Goal: Task Accomplishment & Management: Manage account settings

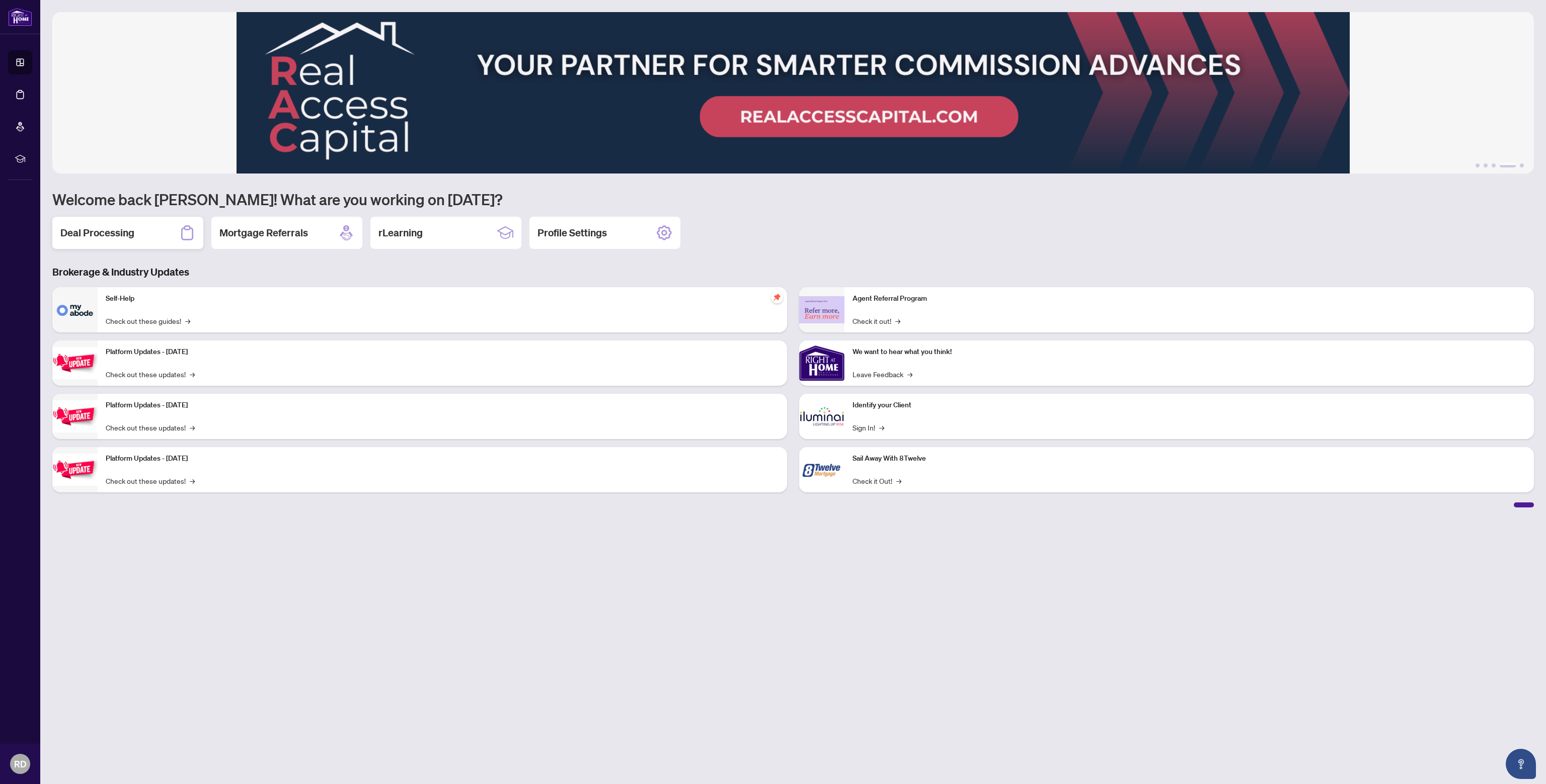
click at [124, 237] on h2 "Deal Processing" at bounding box center [97, 233] width 74 height 14
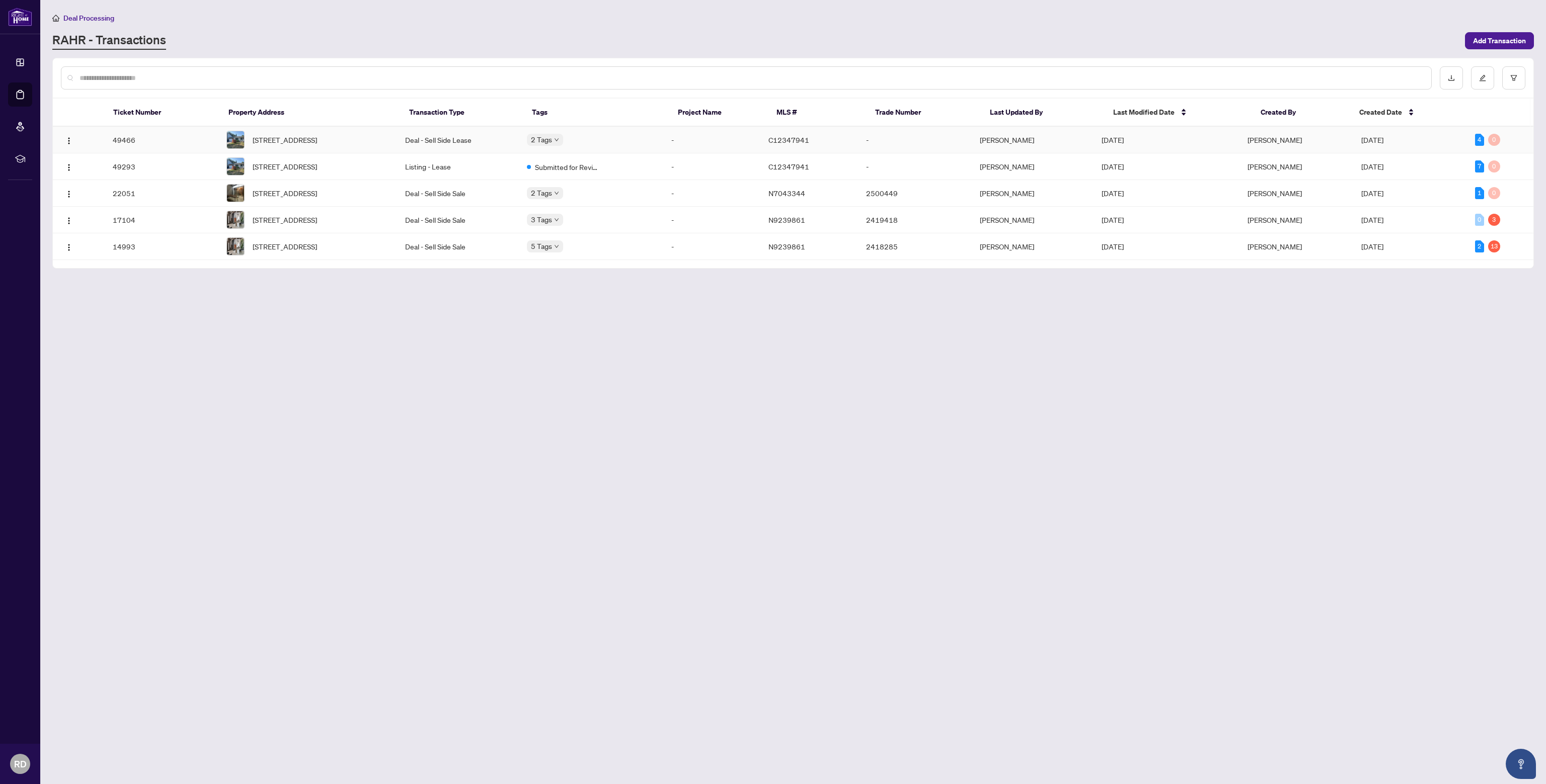
click at [416, 136] on td "Deal - Sell Side Lease" at bounding box center [458, 140] width 122 height 26
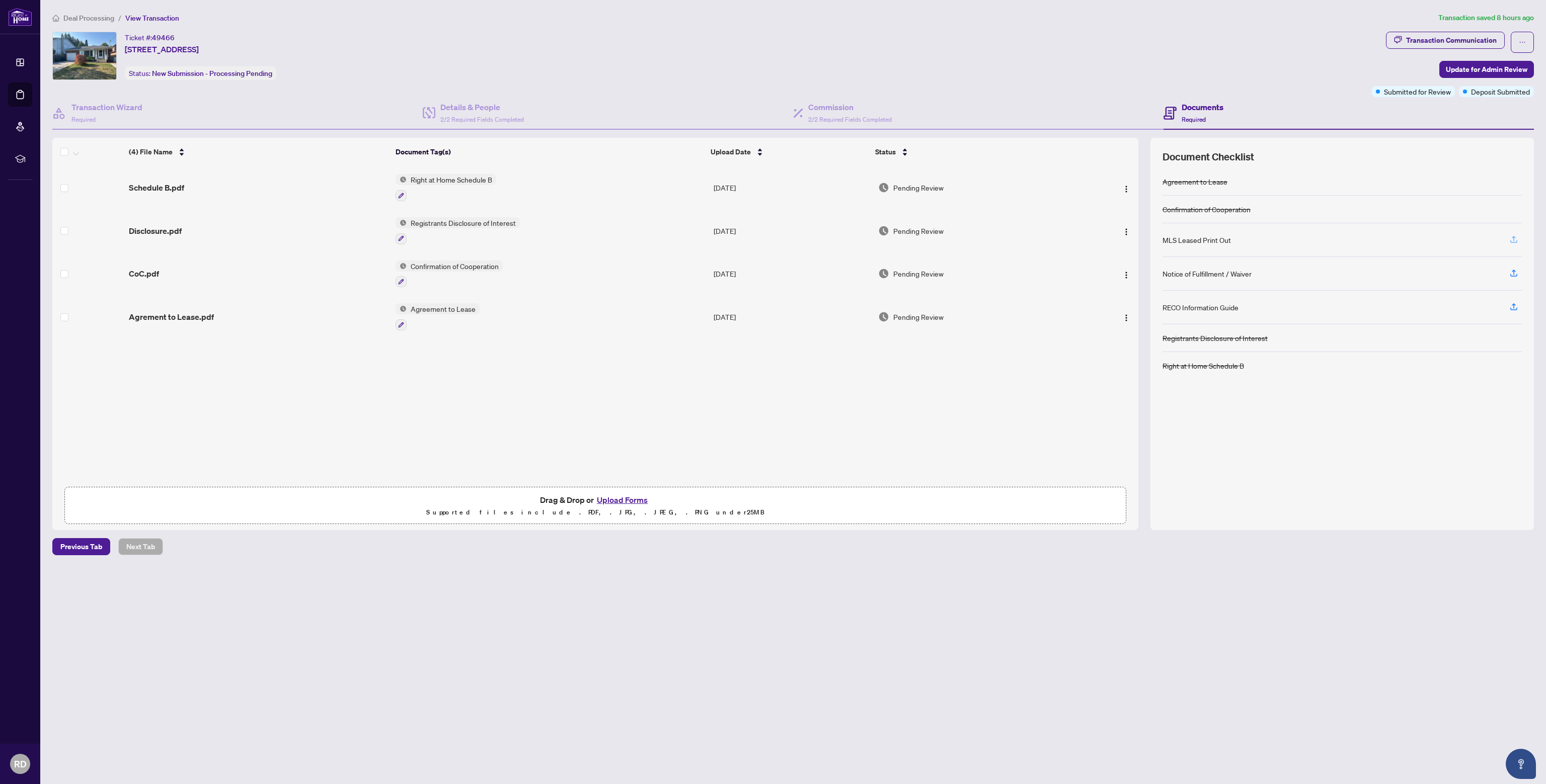
click at [1518, 243] on span "button" at bounding box center [1514, 240] width 9 height 16
click at [1484, 70] on span "Update for Admin Review" at bounding box center [1487, 69] width 82 height 16
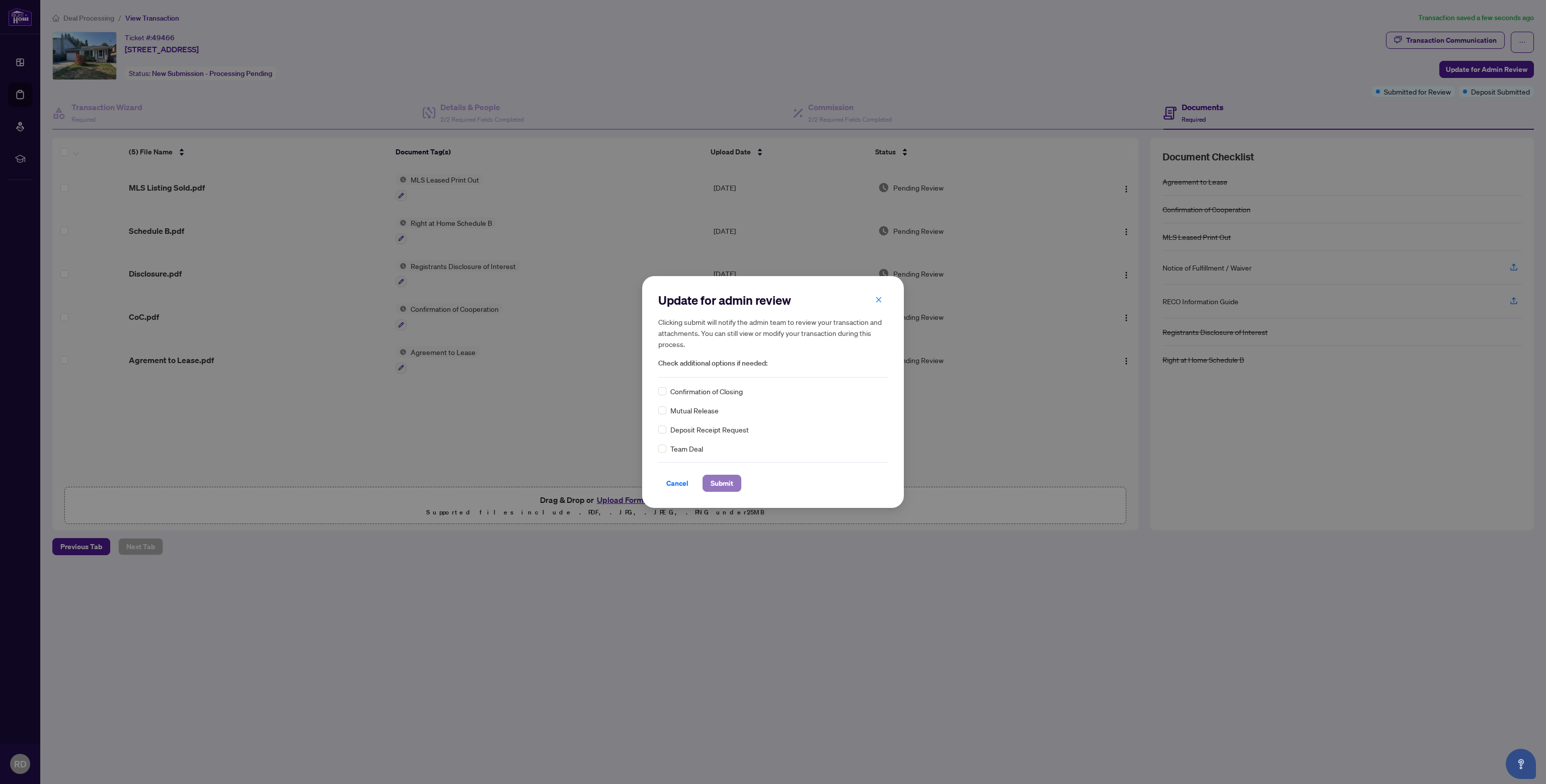
click at [713, 486] on span "Submit" at bounding box center [722, 483] width 23 height 16
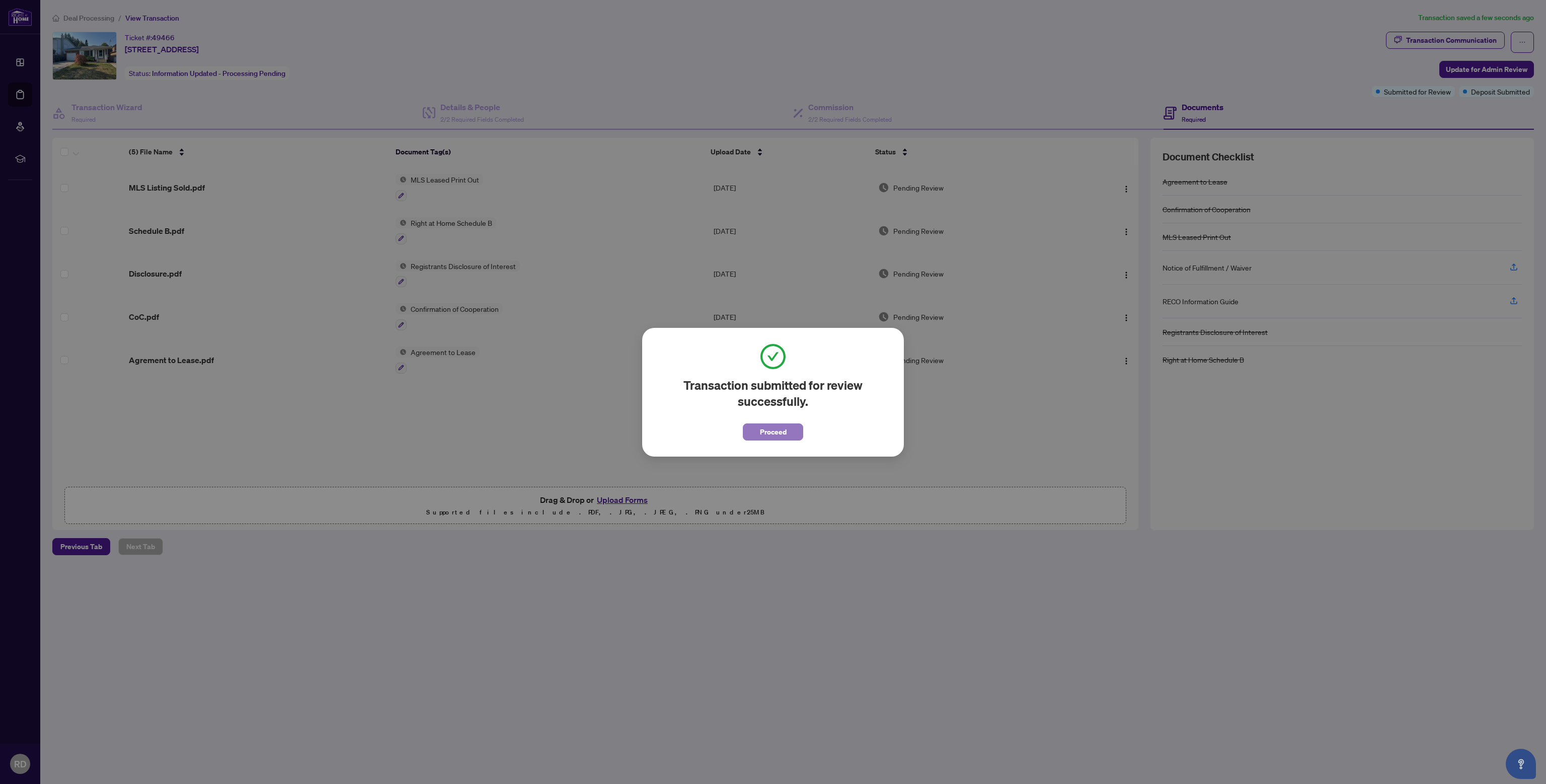
click at [765, 439] on span "Proceed" at bounding box center [773, 432] width 26 height 16
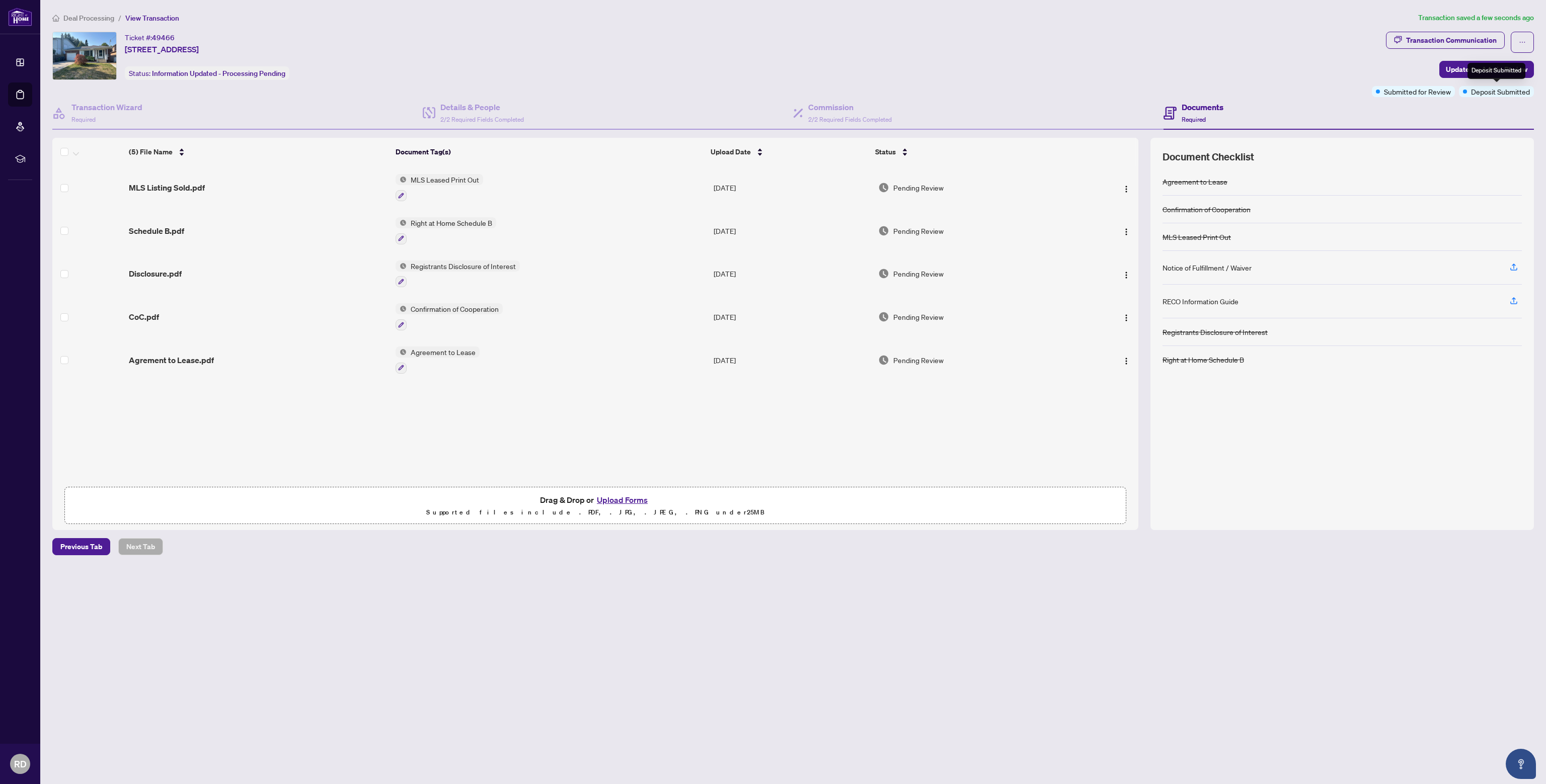
click at [1469, 68] on div "Deposit Submitted" at bounding box center [1496, 71] width 58 height 16
click at [1450, 68] on span "Update for Admin Review" at bounding box center [1487, 69] width 82 height 16
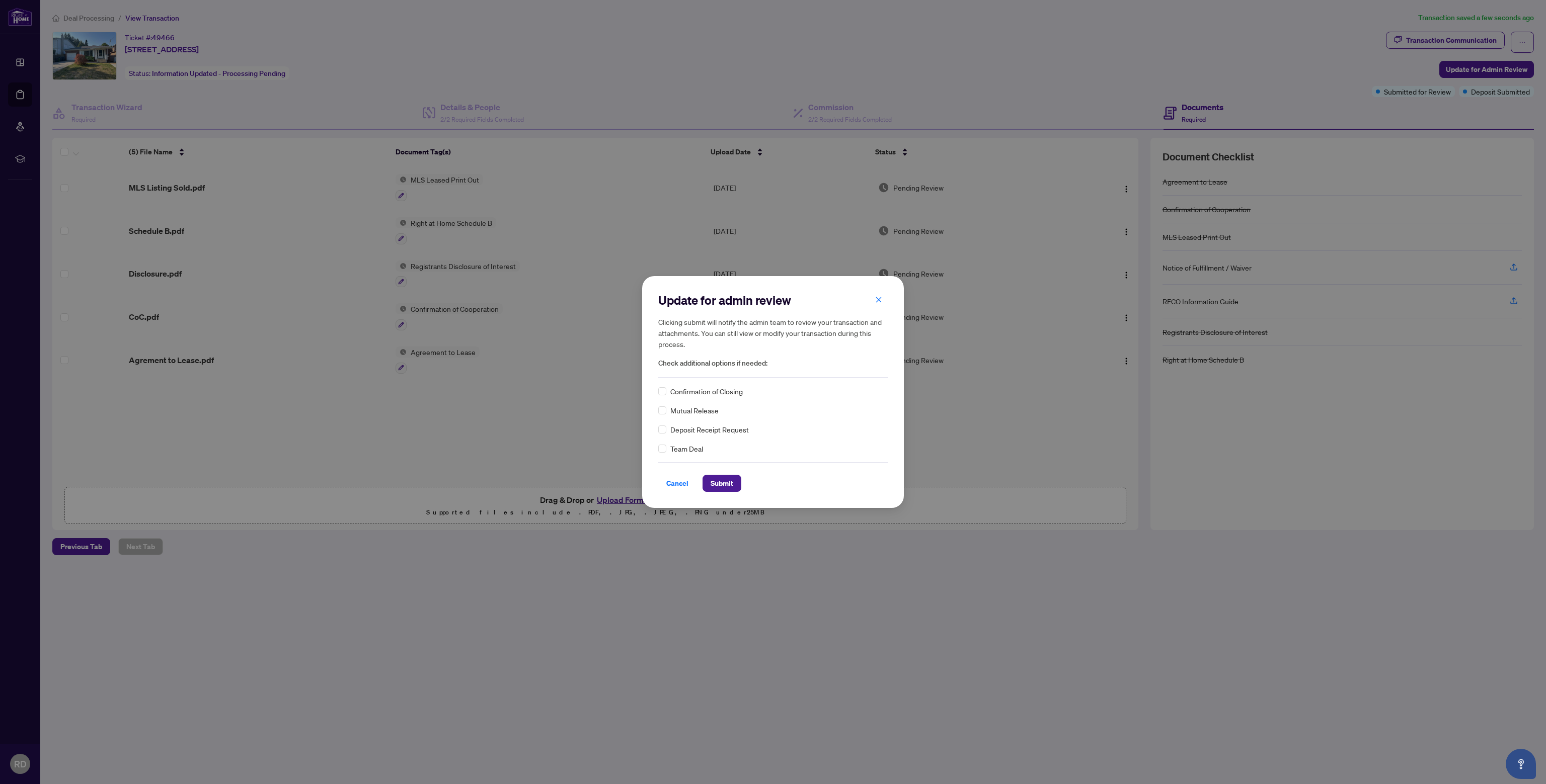
click at [682, 430] on span "Deposit Receipt Request" at bounding box center [709, 429] width 79 height 11
click at [721, 491] on button "Submit" at bounding box center [722, 483] width 39 height 17
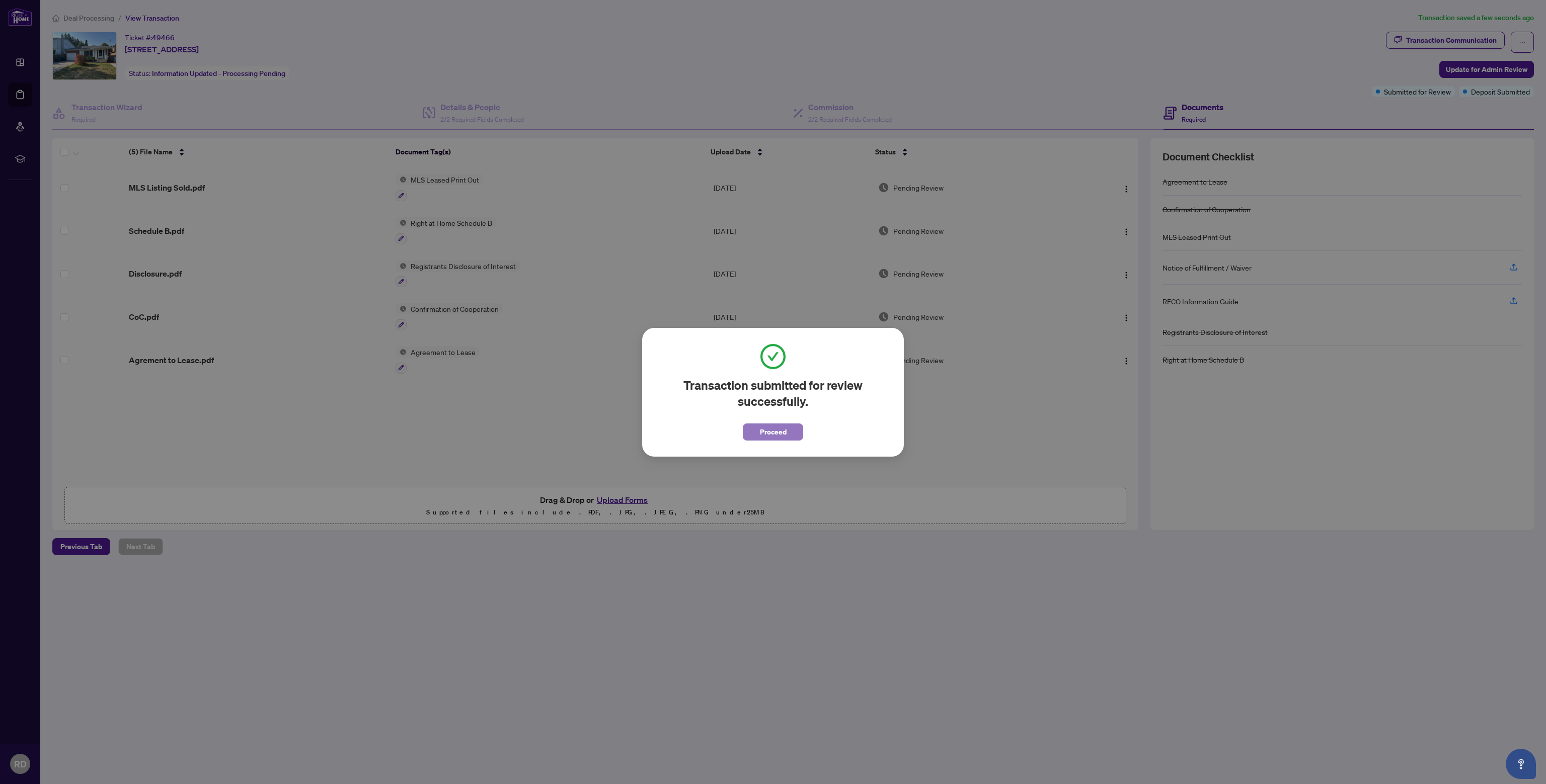
click at [783, 431] on span "Proceed" at bounding box center [773, 432] width 26 height 16
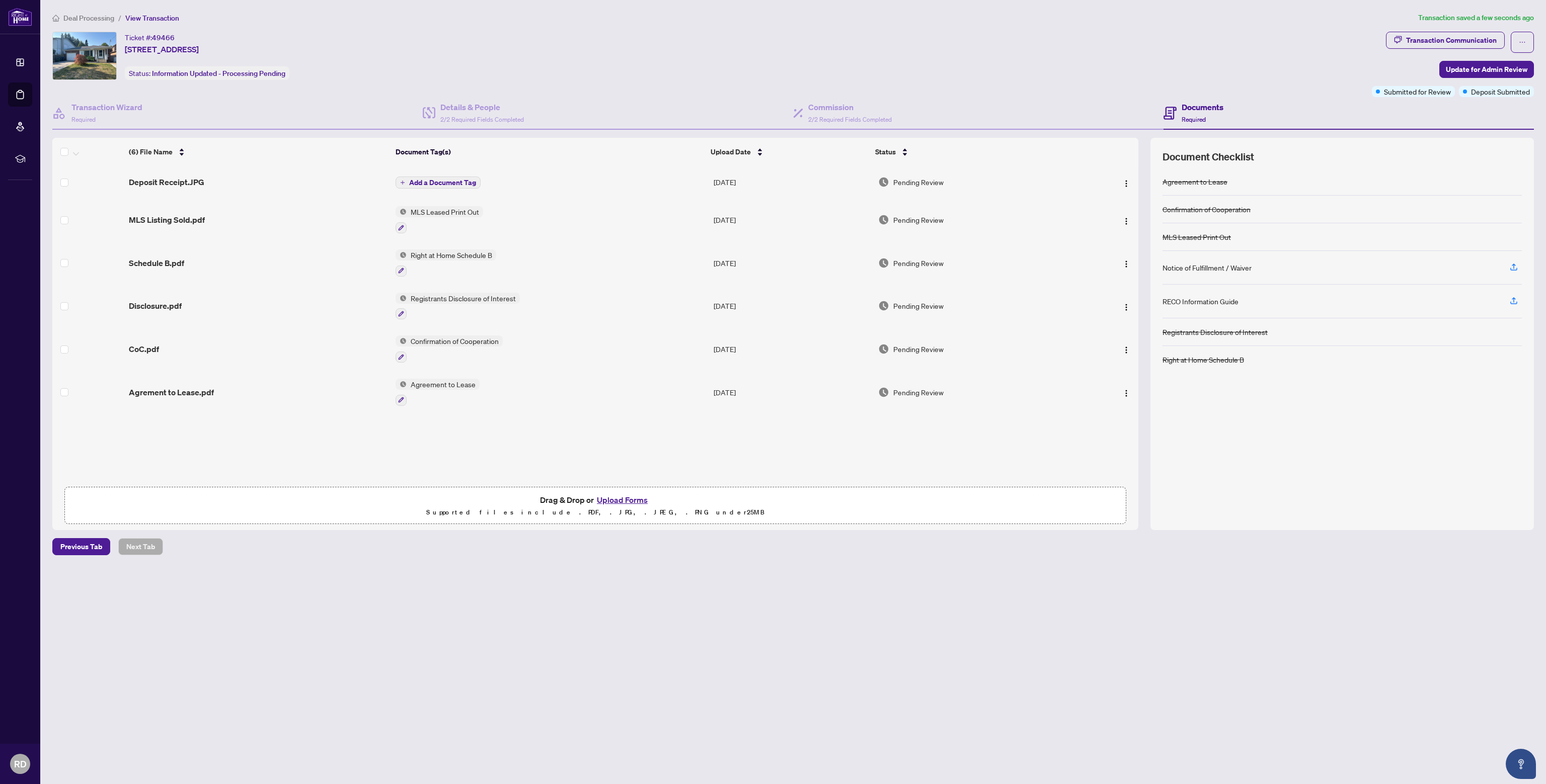
click at [437, 182] on span "Add a Document Tag" at bounding box center [443, 183] width 67 height 7
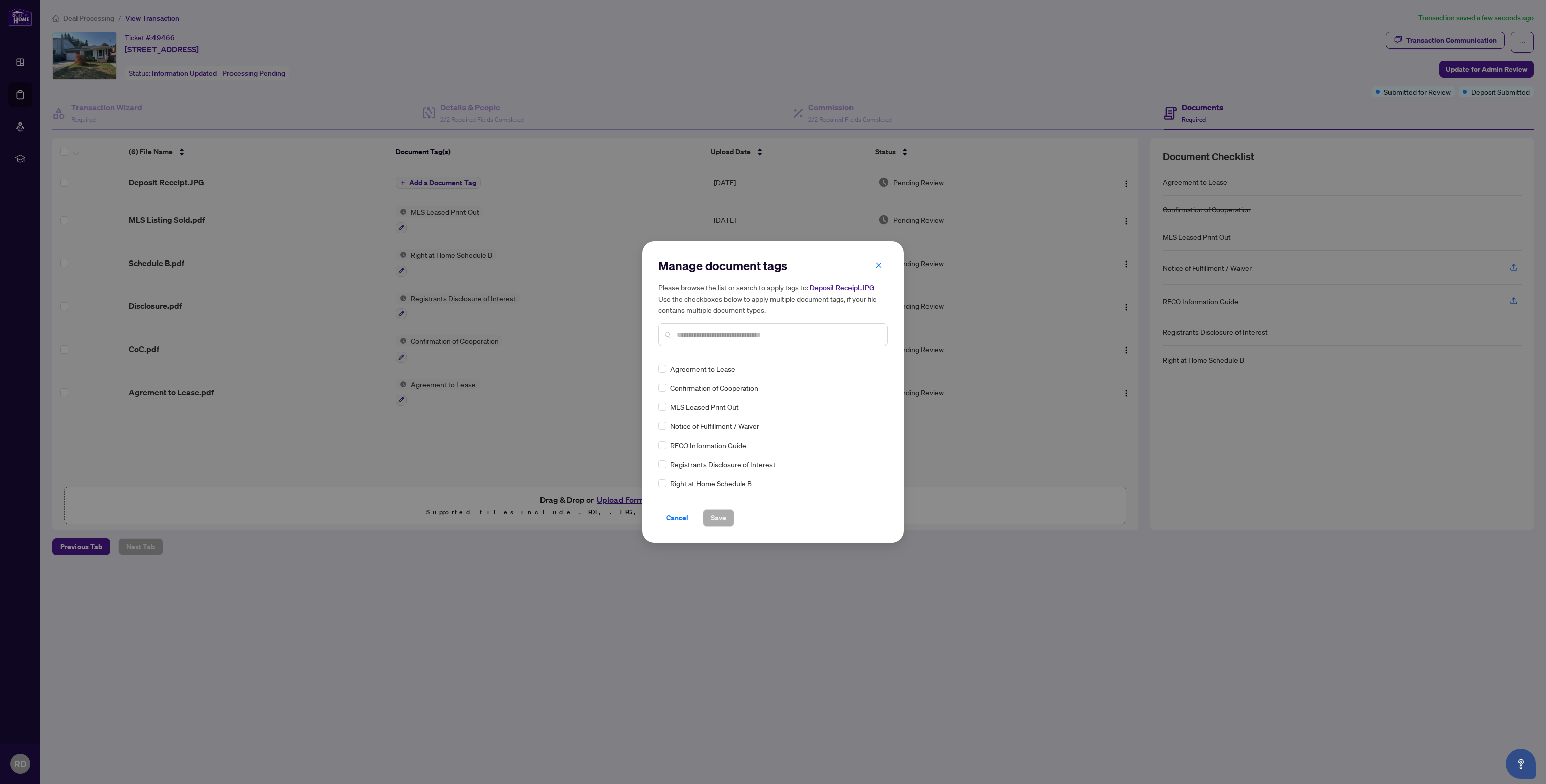
click at [733, 334] on input "text" at bounding box center [778, 335] width 202 height 11
type input "******"
click at [666, 417] on div "Deposit Slip - Bank" at bounding box center [770, 414] width 223 height 11
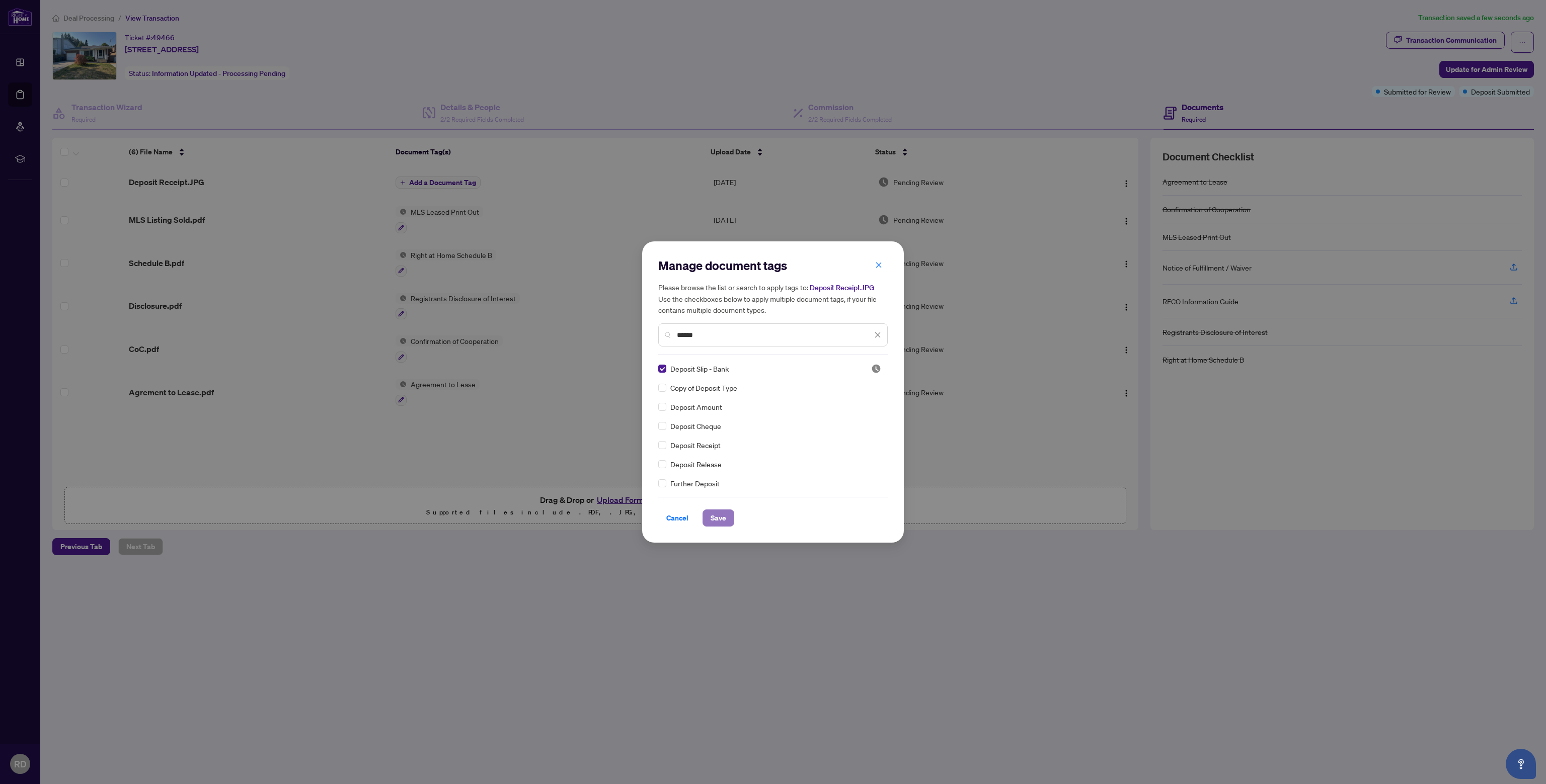
click at [703, 515] on button "Save" at bounding box center [718, 518] width 32 height 17
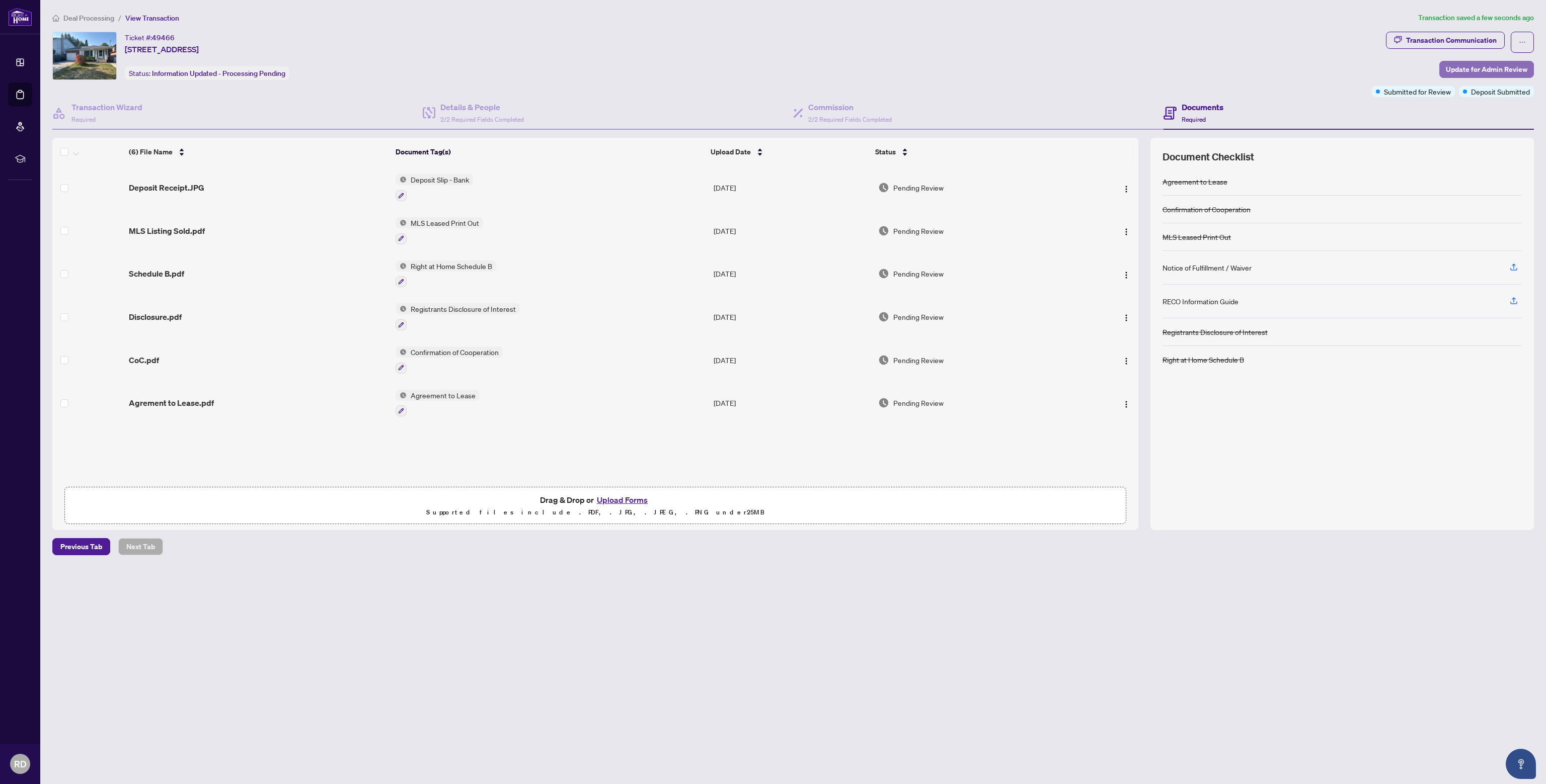
click at [1470, 65] on span "Update for Admin Review" at bounding box center [1487, 69] width 82 height 16
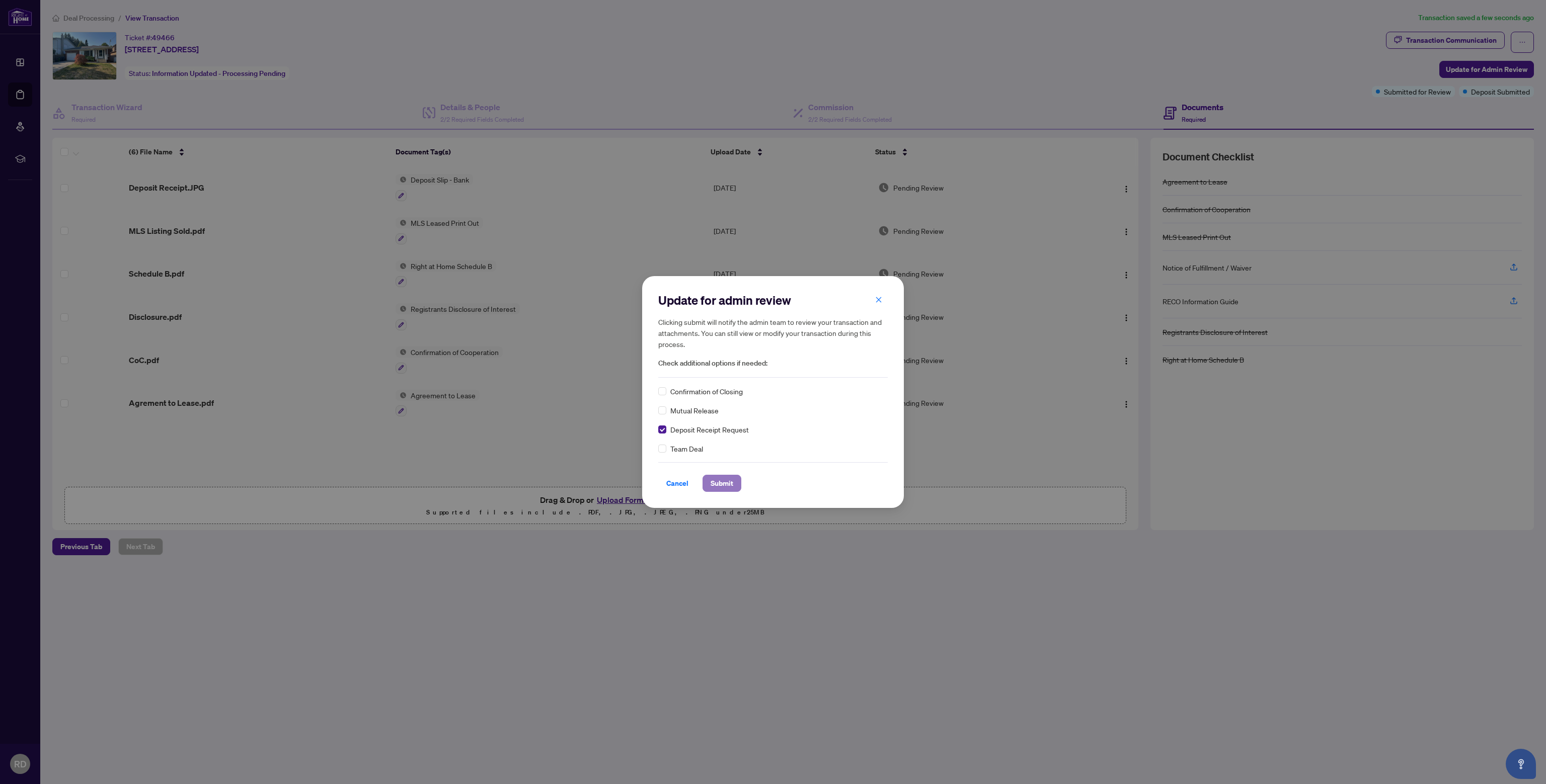
click at [714, 483] on span "Submit" at bounding box center [722, 483] width 23 height 16
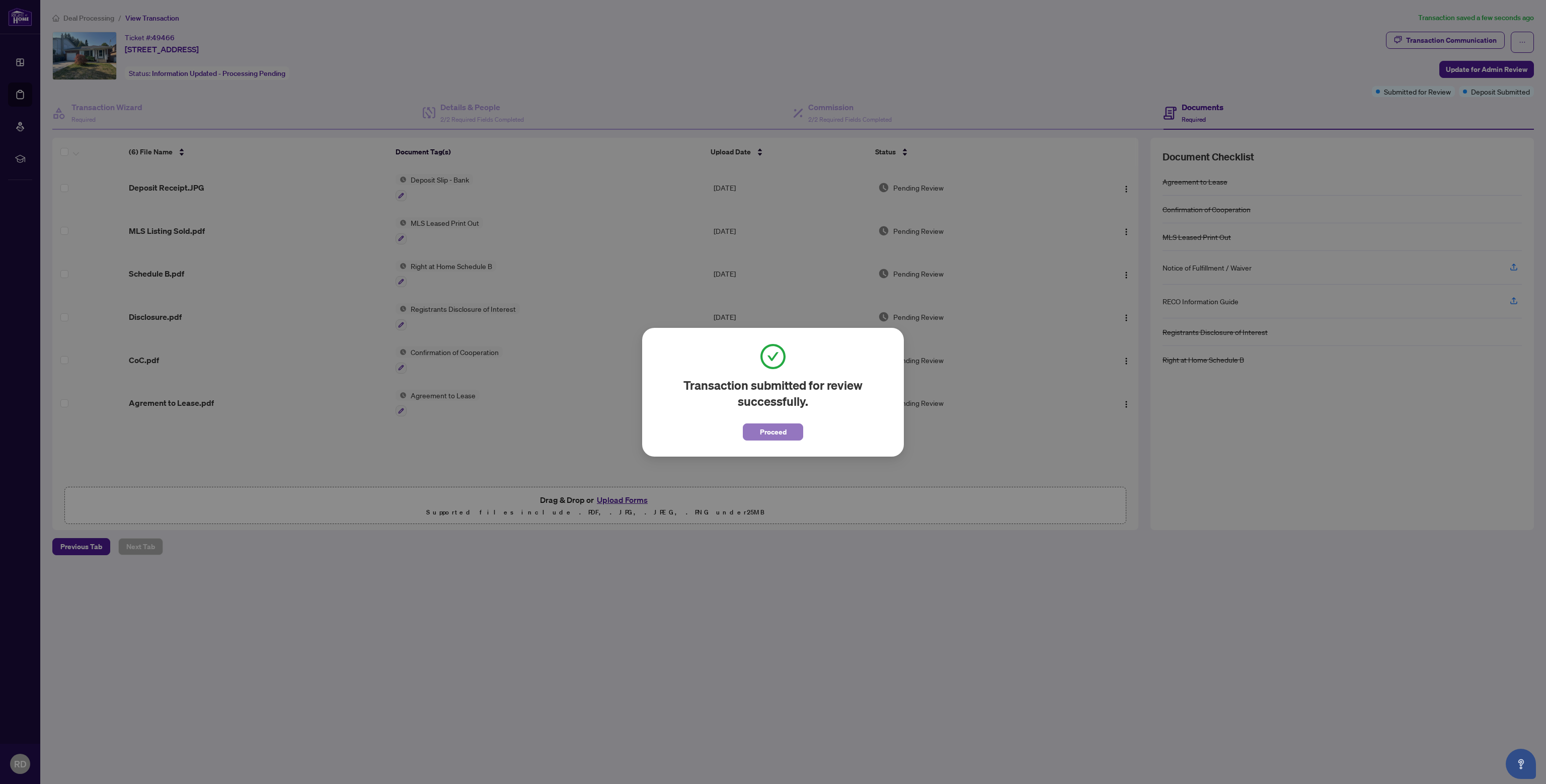
click at [751, 434] on button "Proceed" at bounding box center [773, 432] width 61 height 17
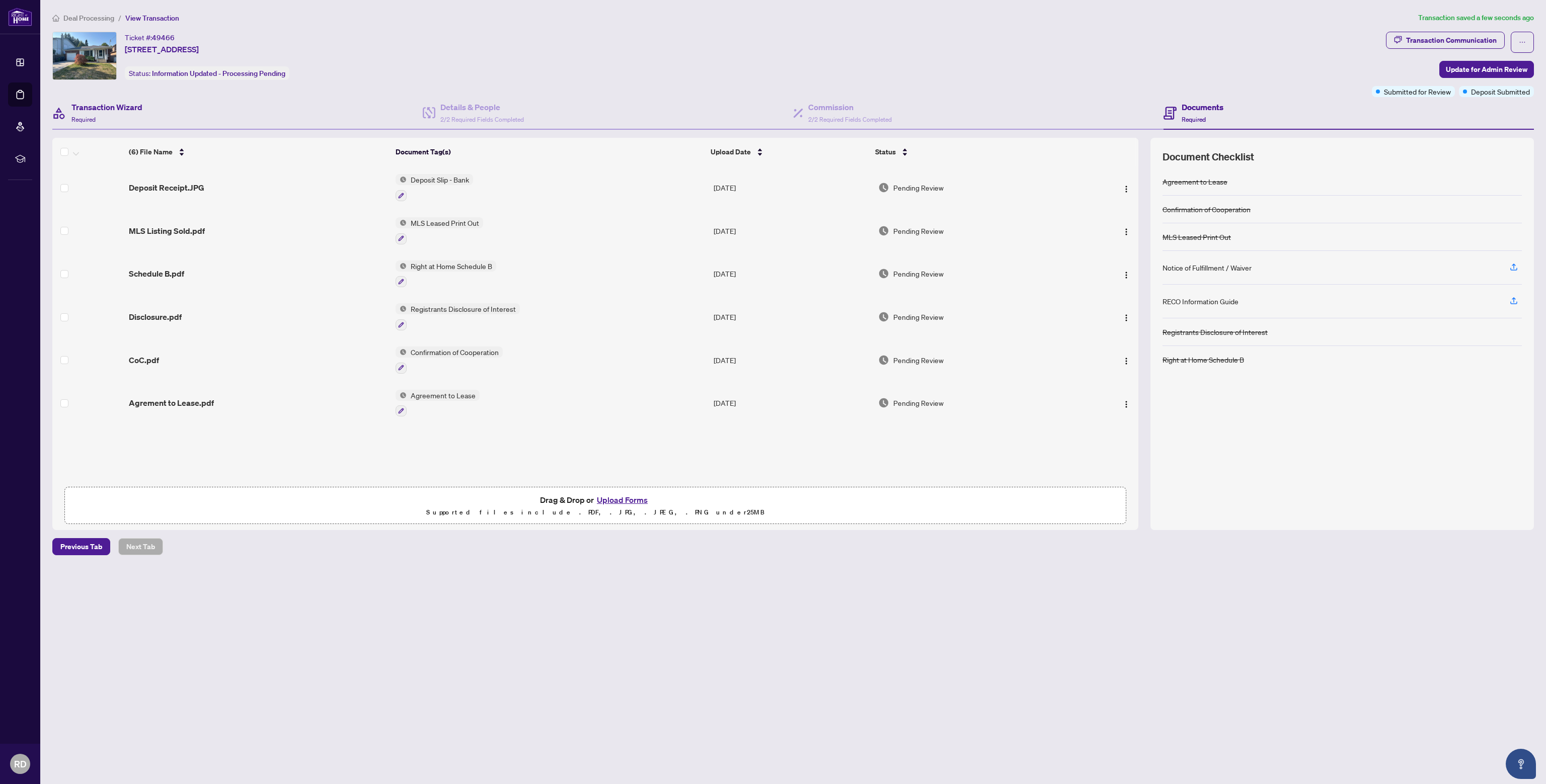
click at [123, 97] on div "Transaction Wizard Required" at bounding box center [237, 113] width 370 height 33
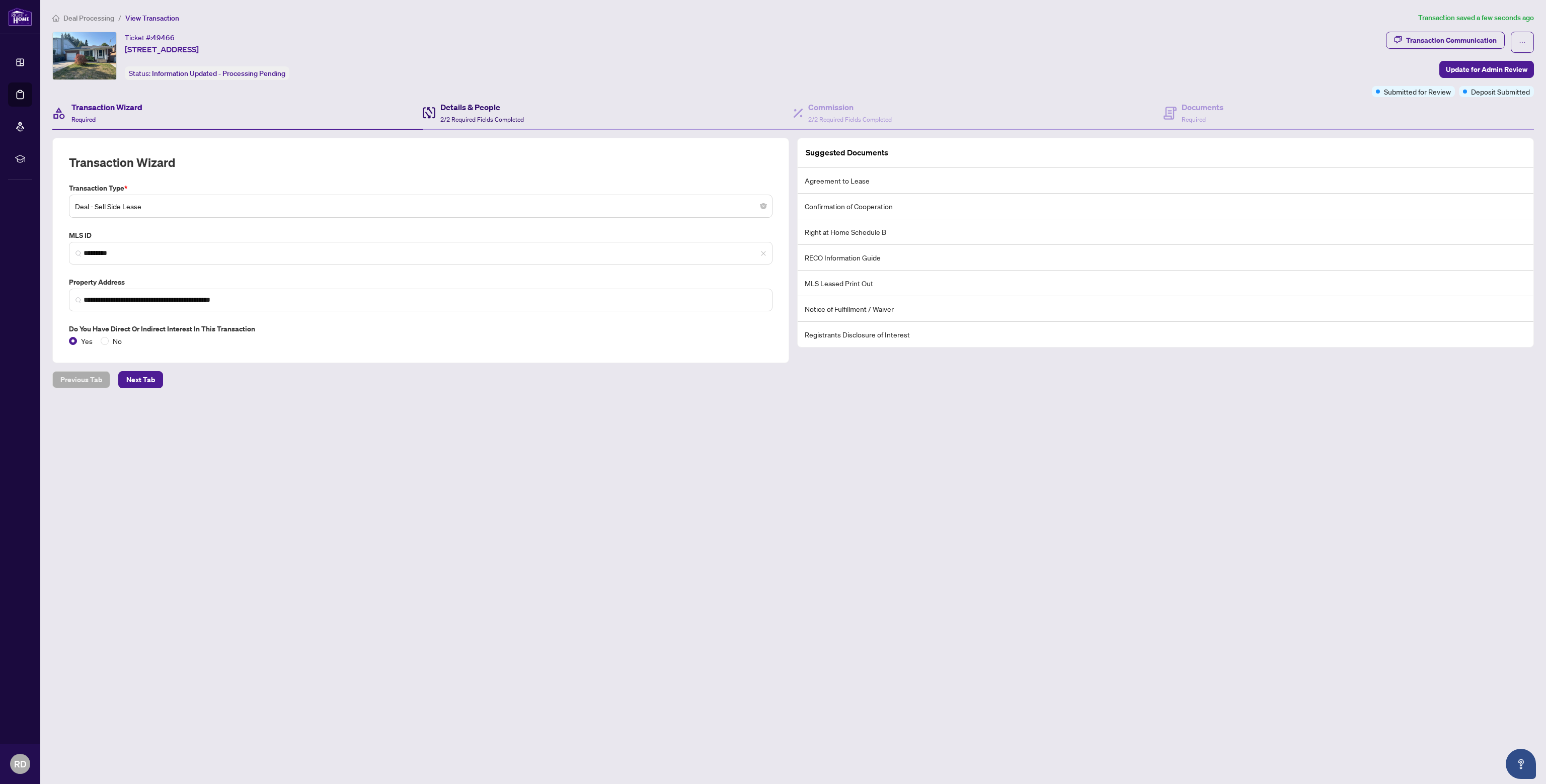
click at [453, 104] on h4 "Details & People" at bounding box center [482, 107] width 83 height 12
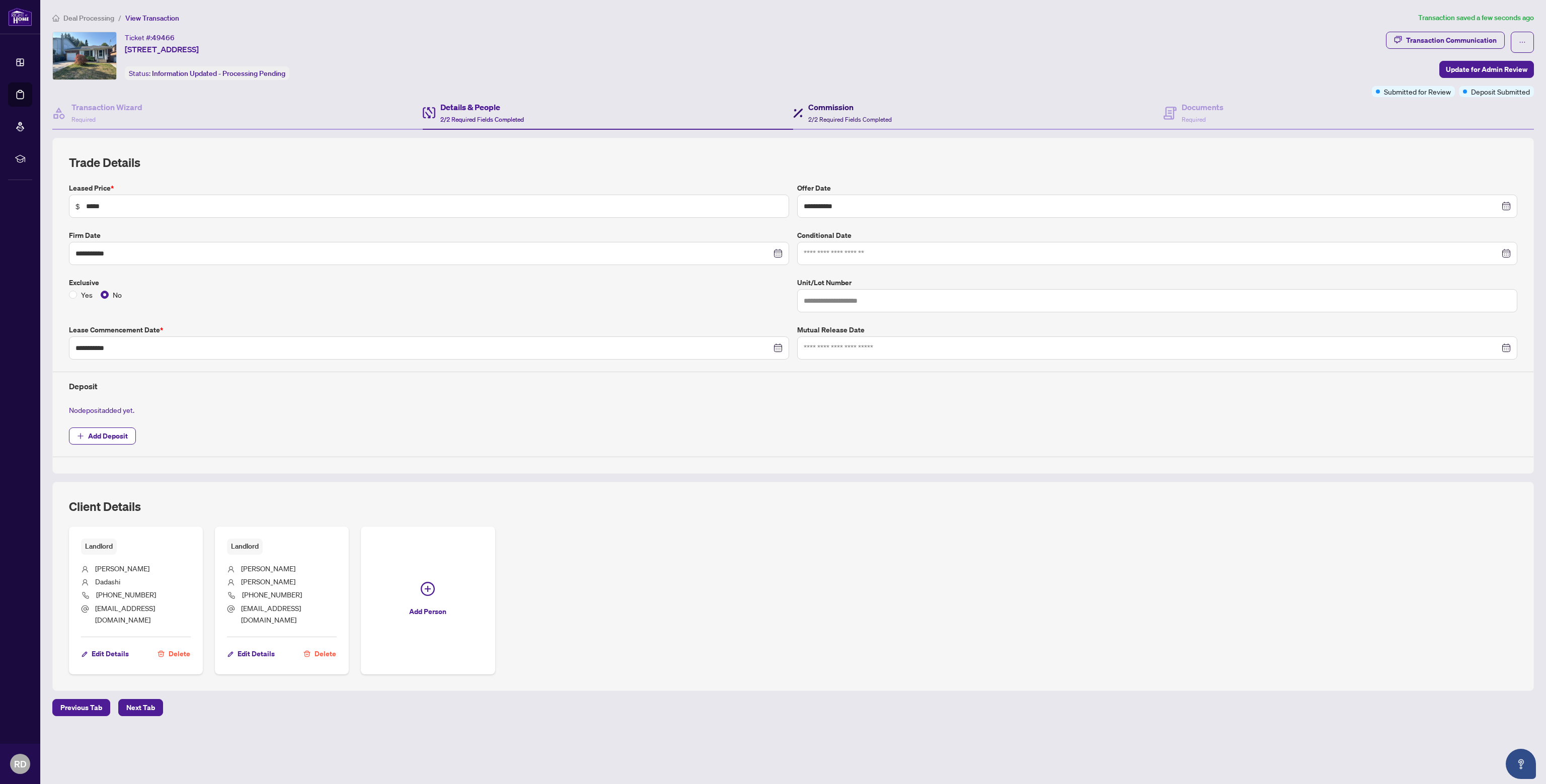
click at [823, 107] on h4 "Commission" at bounding box center [850, 107] width 83 height 12
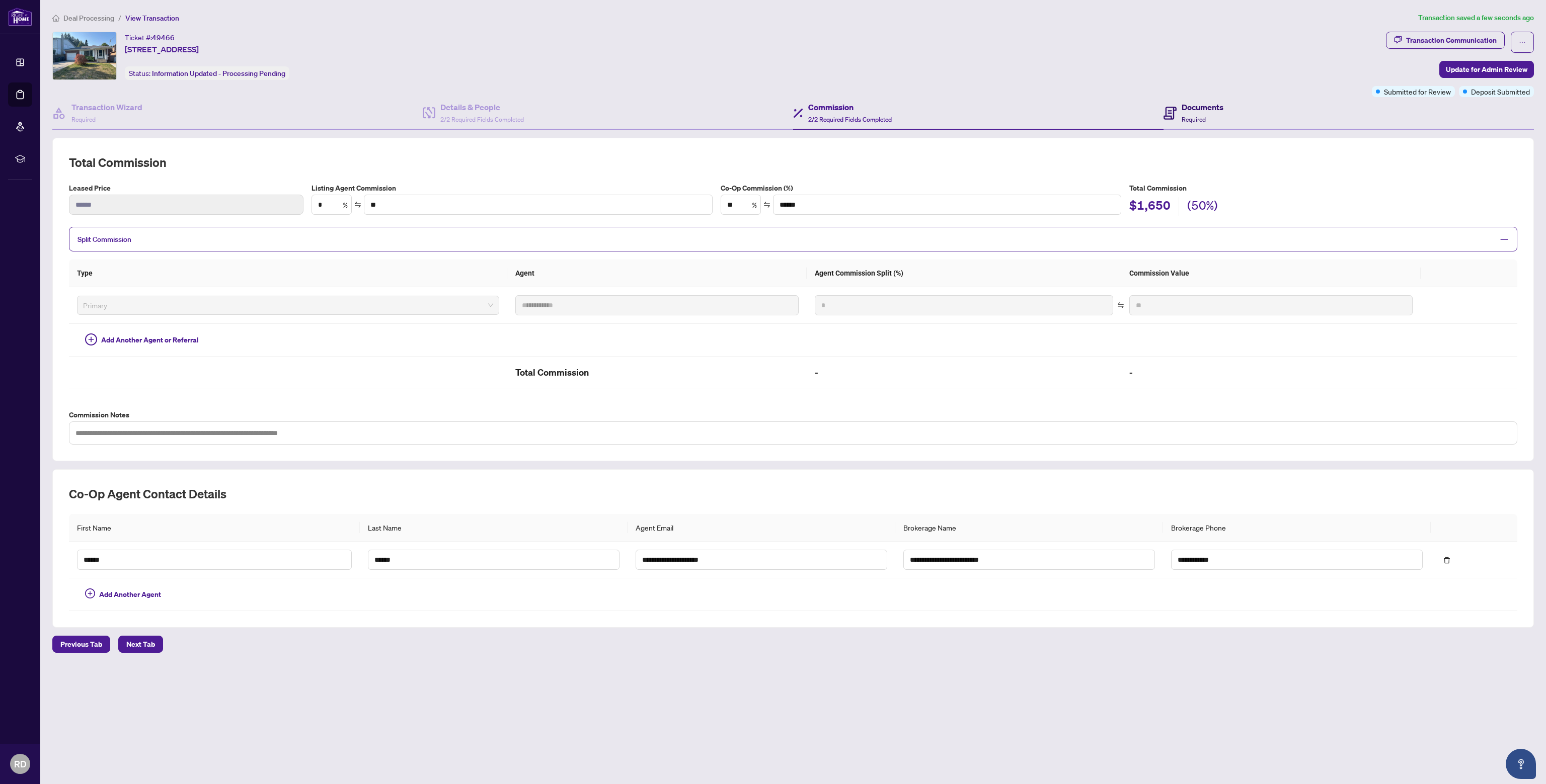
click at [1176, 104] on span at bounding box center [1170, 113] width 13 height 23
